Goal: Information Seeking & Learning: Understand process/instructions

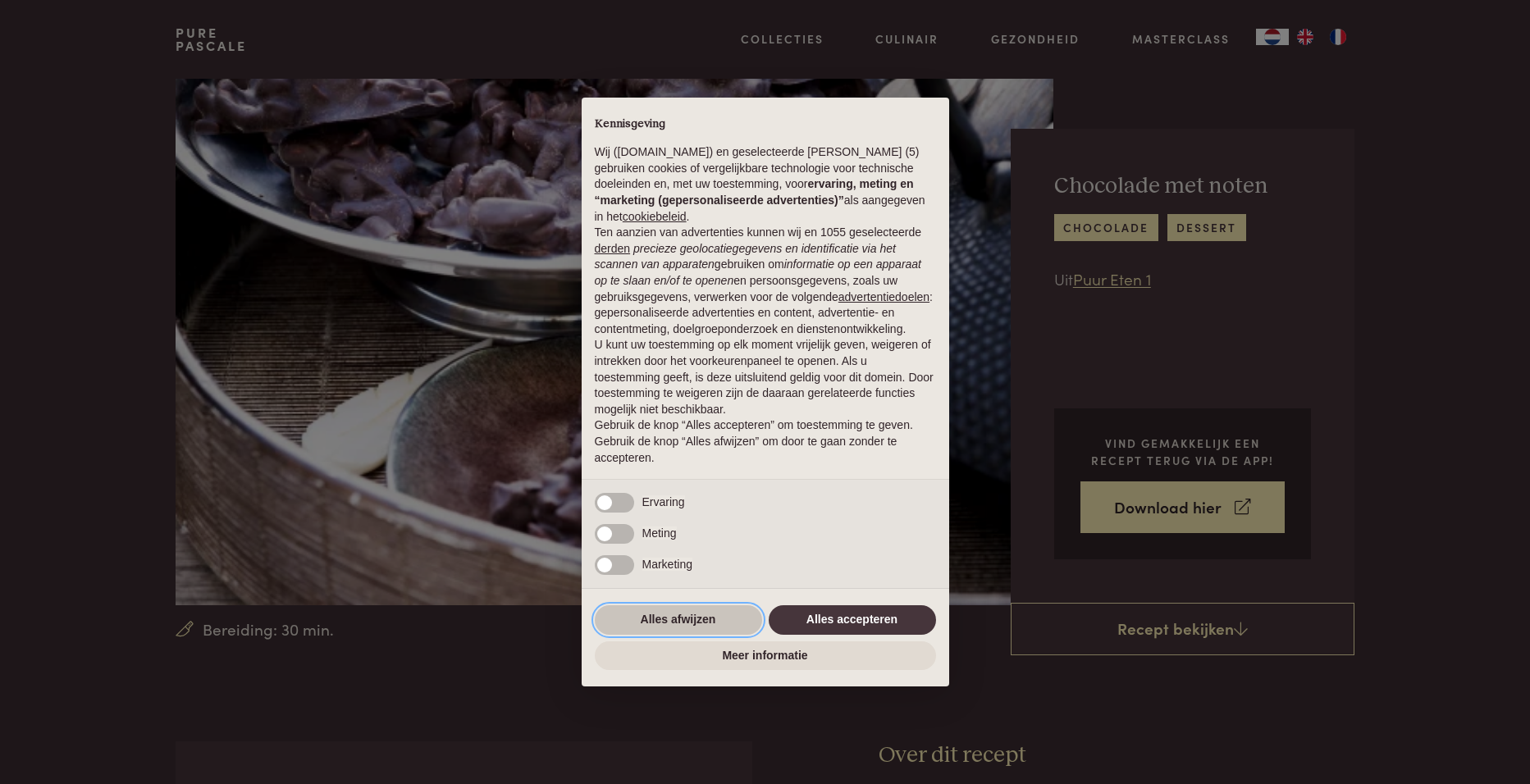
click at [671, 616] on button "Alles afwijzen" at bounding box center [678, 620] width 168 height 29
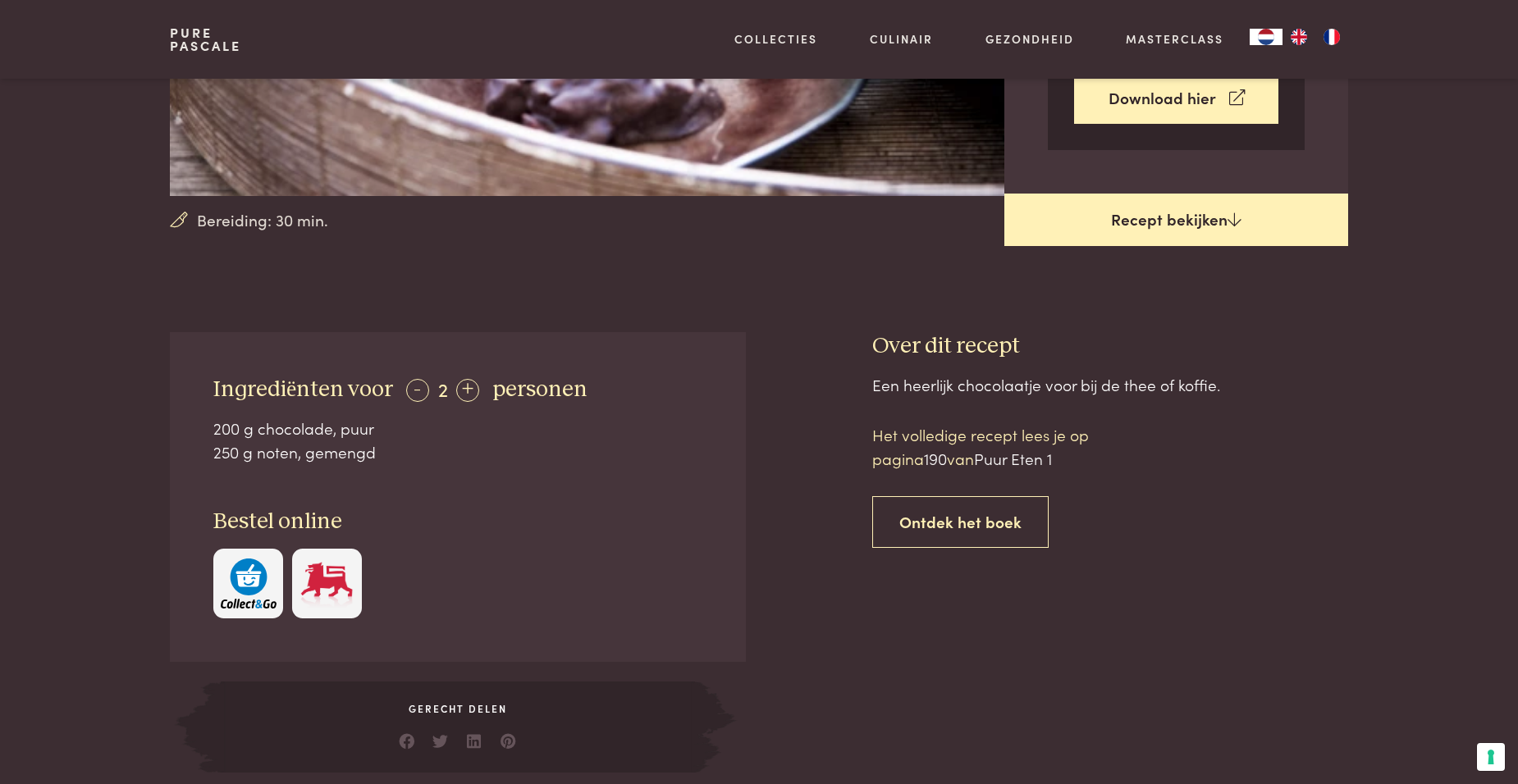
scroll to position [410, 0]
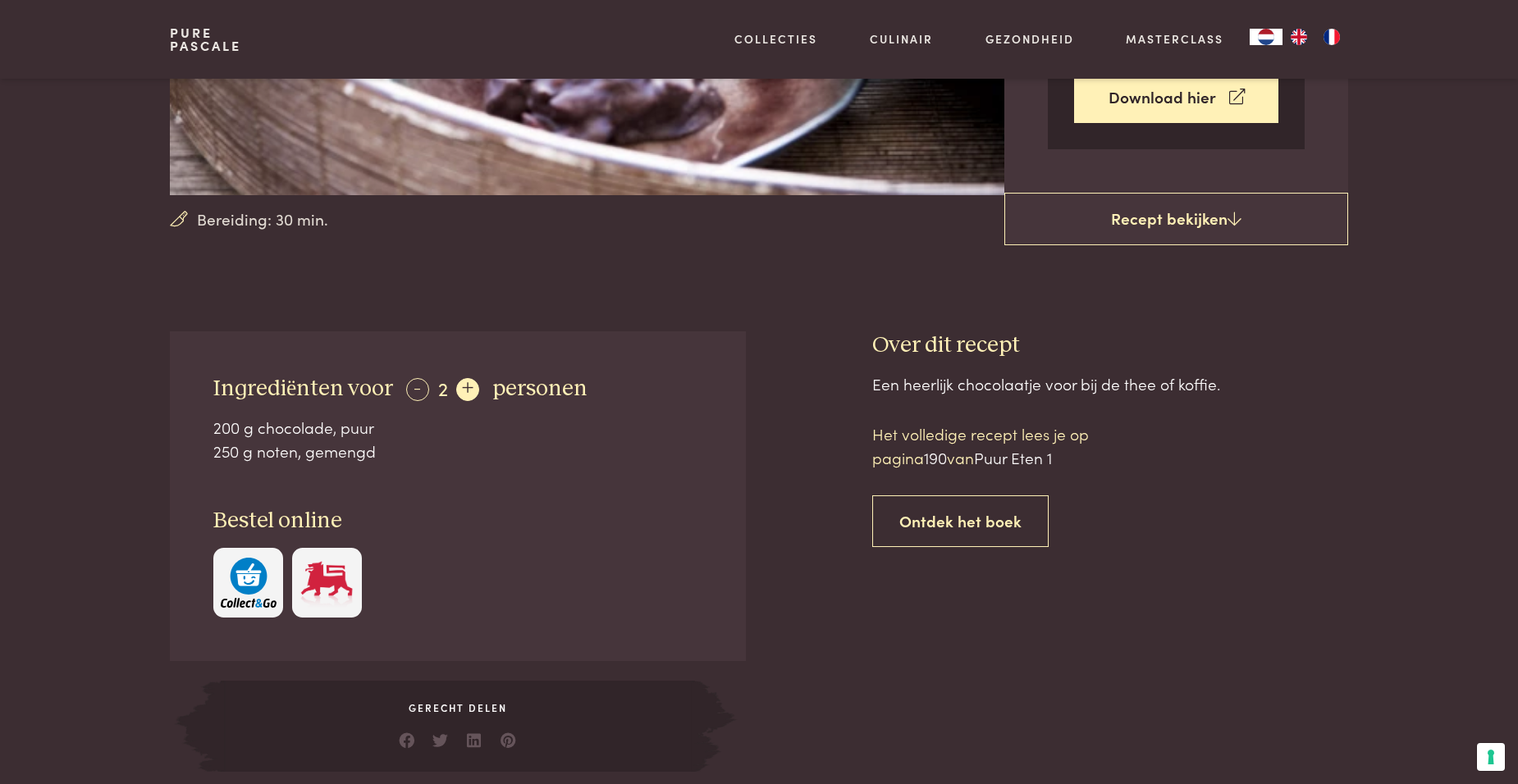
click at [460, 382] on div "+" at bounding box center [467, 389] width 23 height 23
click at [461, 382] on div "+" at bounding box center [467, 389] width 23 height 23
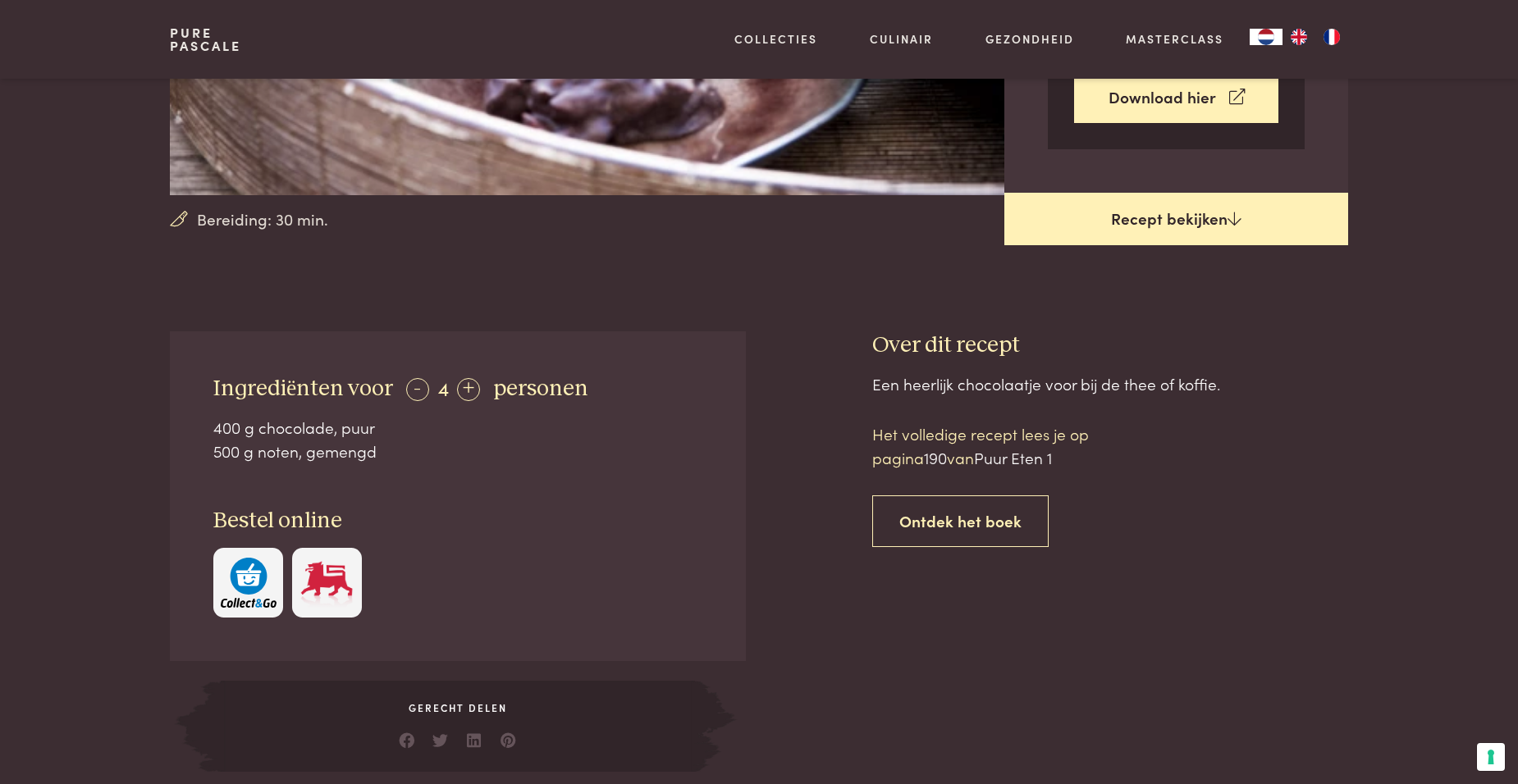
click at [1190, 209] on link "Recept bekijken" at bounding box center [1175, 218] width 344 height 52
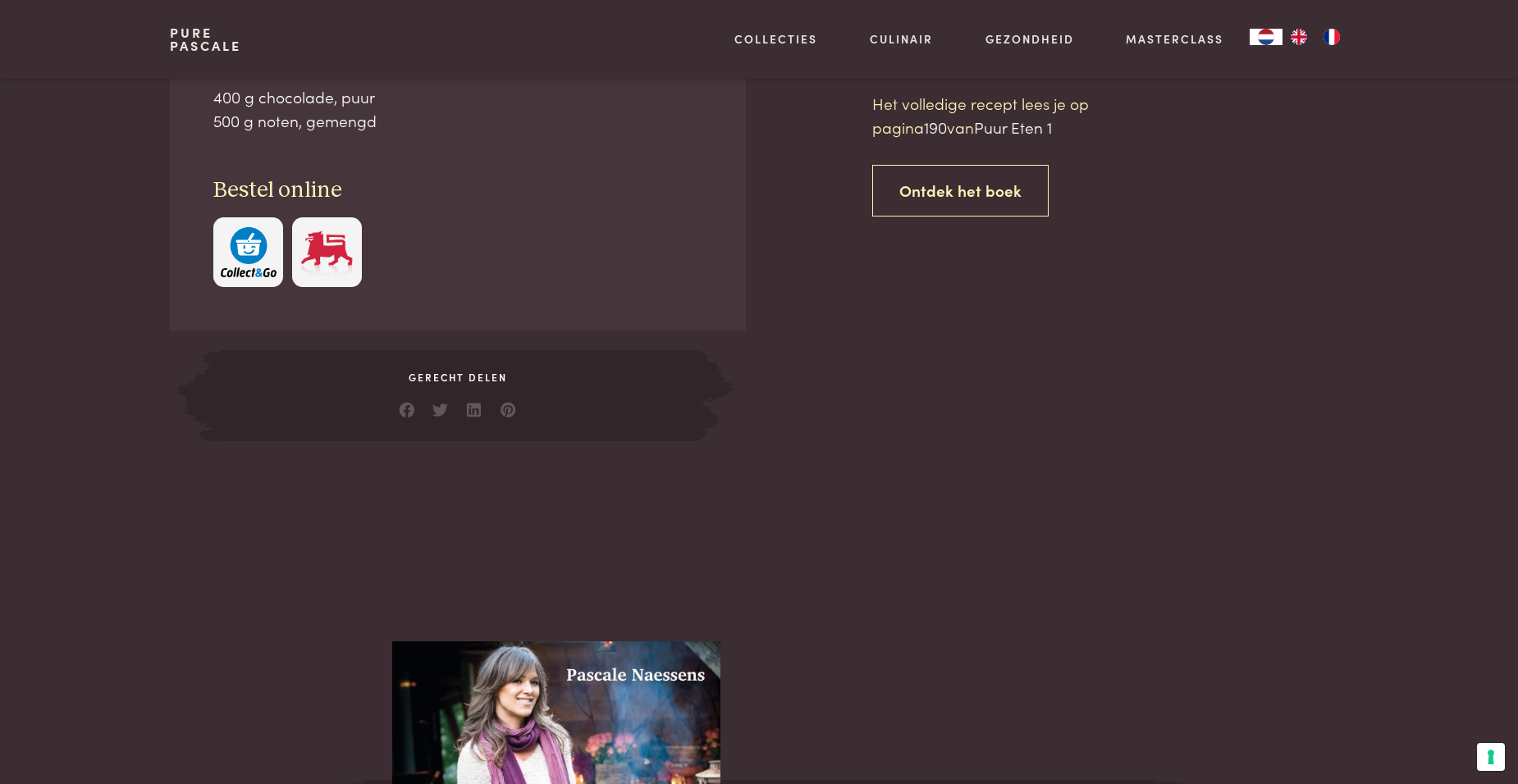
scroll to position [742, 0]
click at [966, 194] on link "Ontdek het boek" at bounding box center [960, 190] width 177 height 51
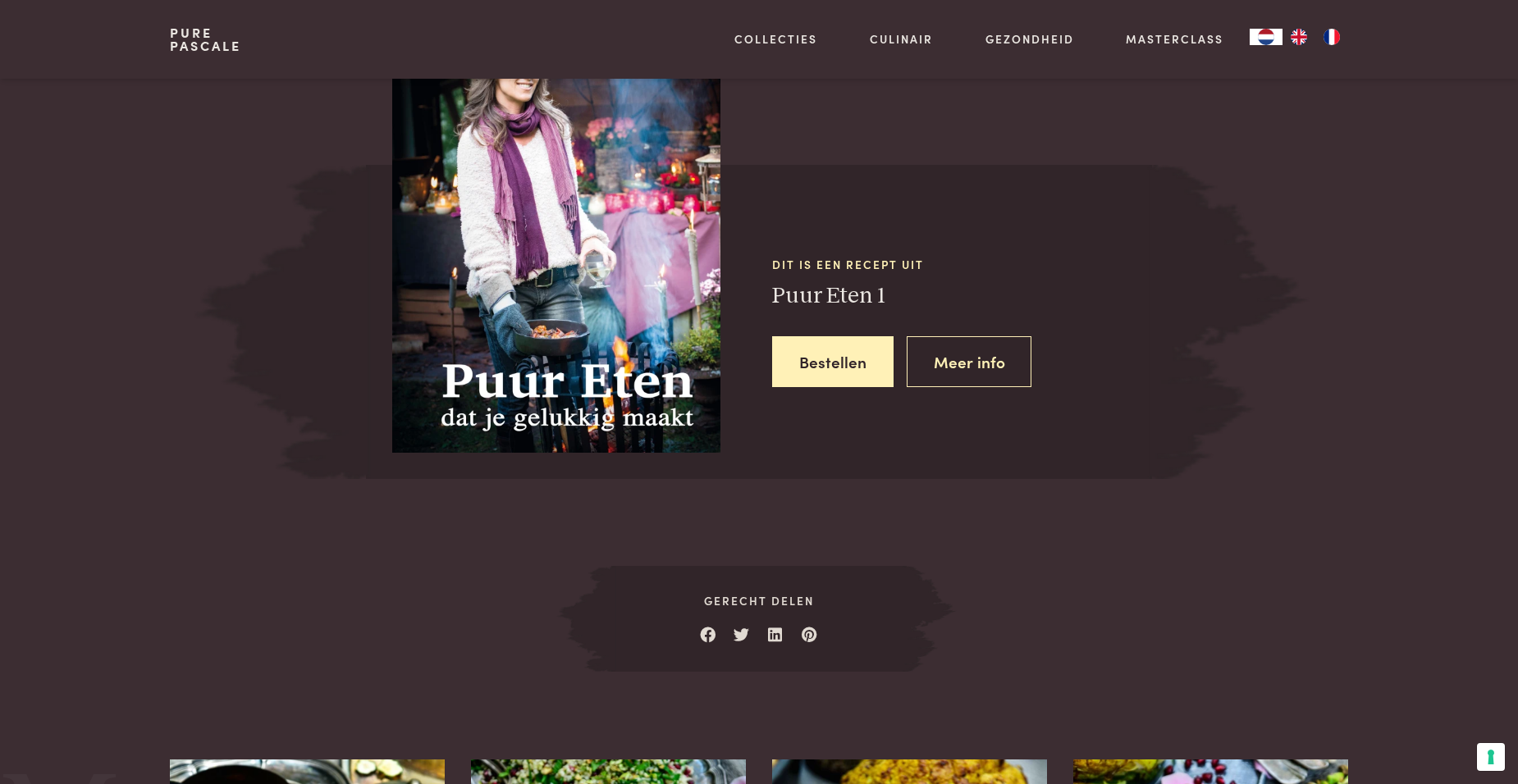
scroll to position [1356, 0]
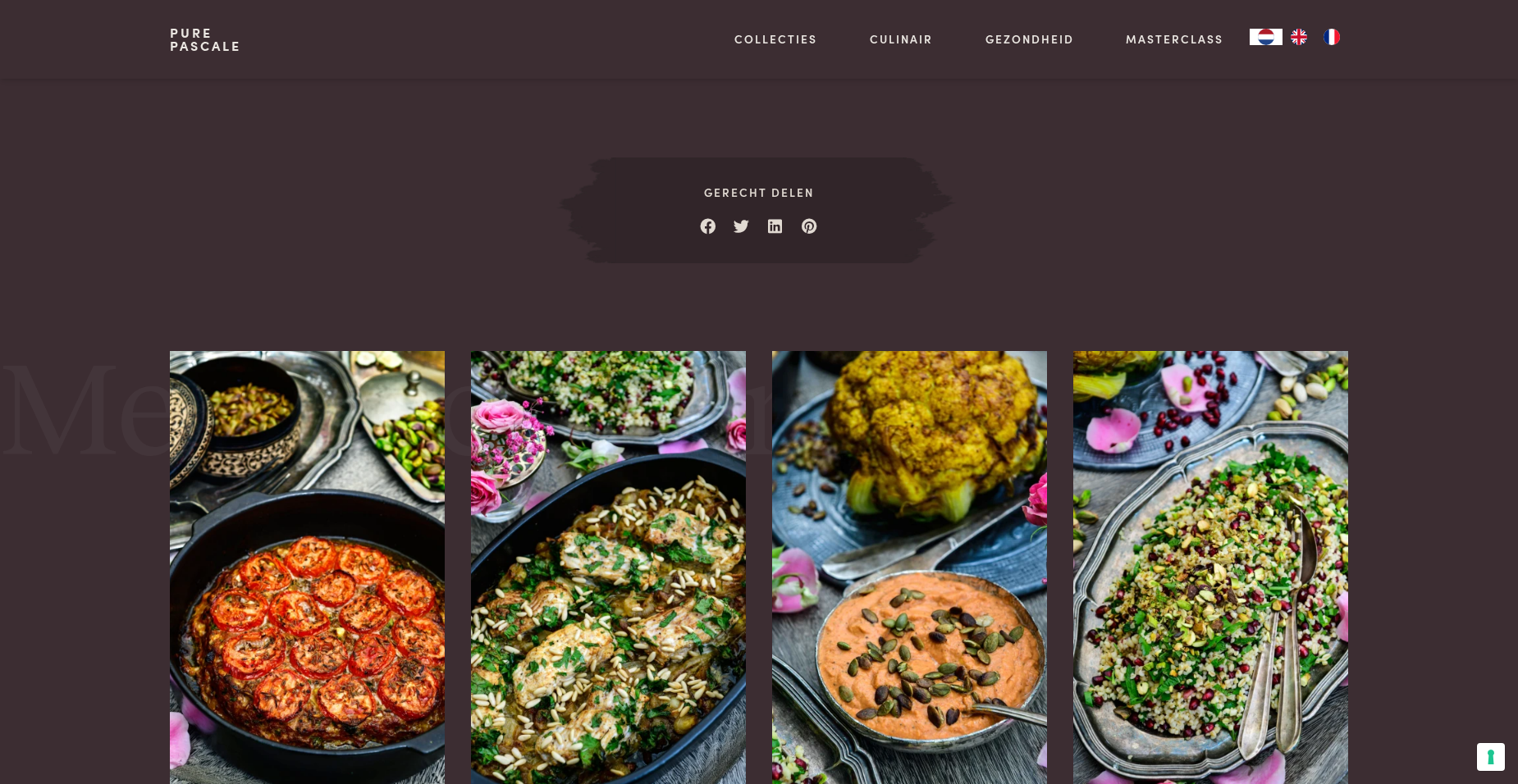
scroll to position [1767, 0]
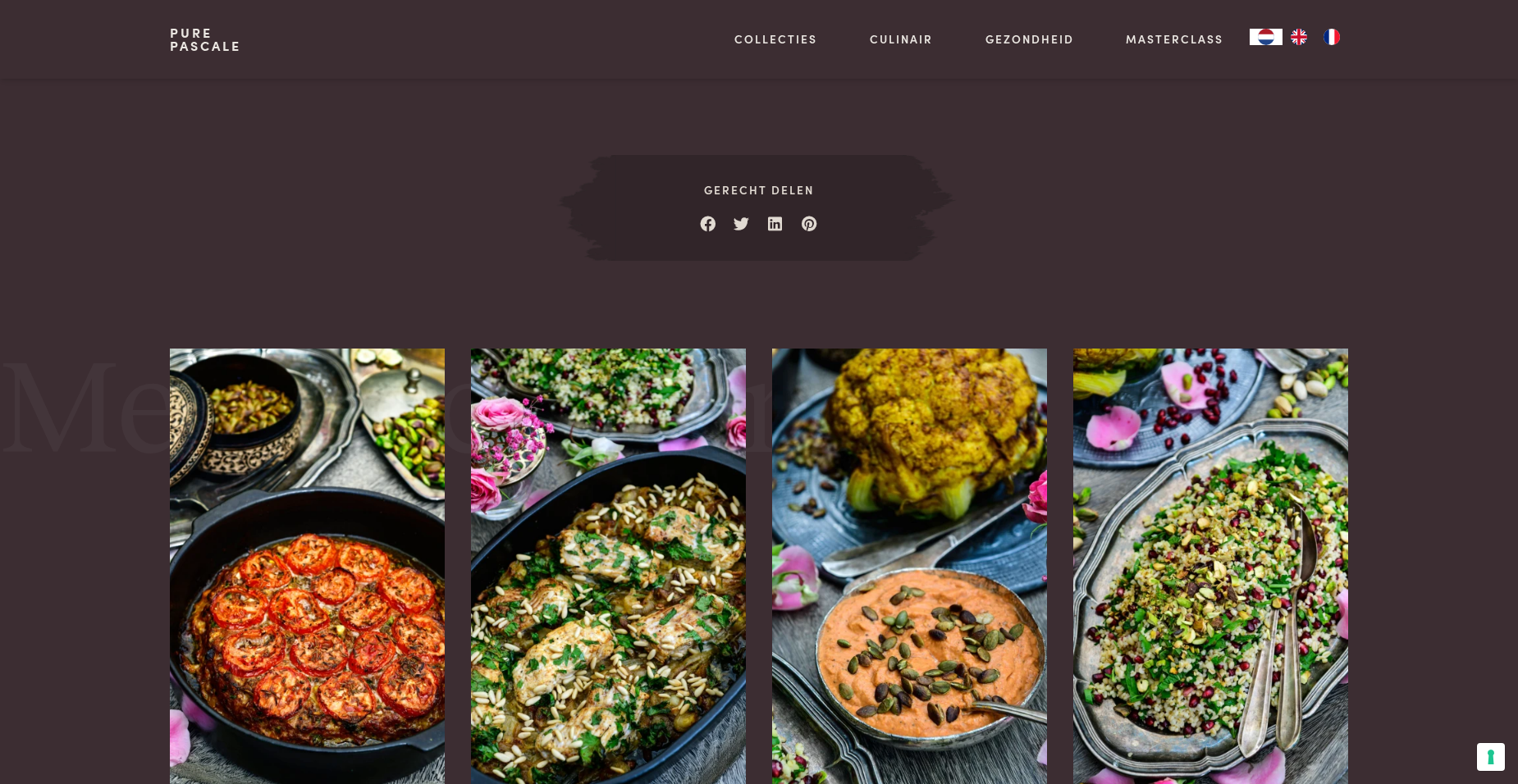
scroll to position [742, 0]
